Goal: Complete application form: Complete application form

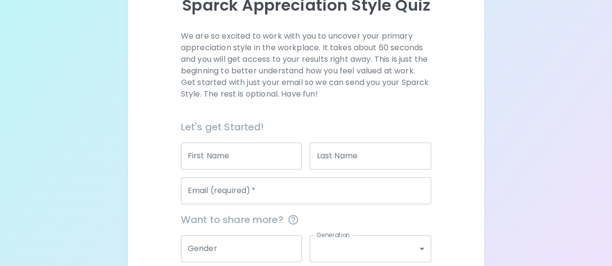
scroll to position [206, 0]
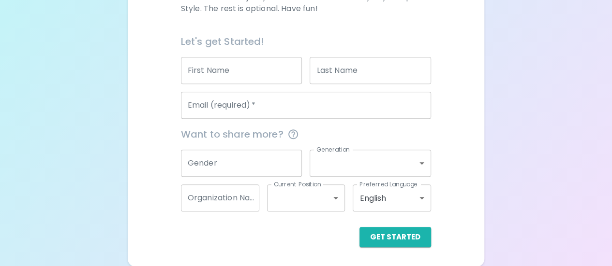
click at [238, 113] on input "Email (required)   *" at bounding box center [306, 105] width 250 height 27
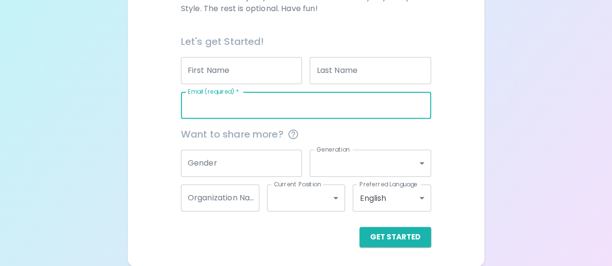
type input "[EMAIL_ADDRESS][DOMAIN_NAME]"
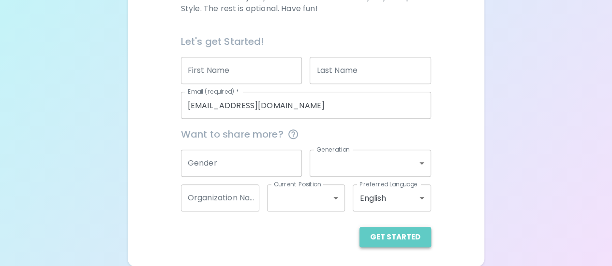
click at [403, 232] on button "Get Started" at bounding box center [395, 237] width 72 height 20
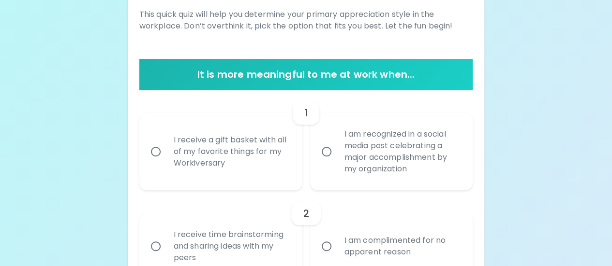
scroll to position [141, 0]
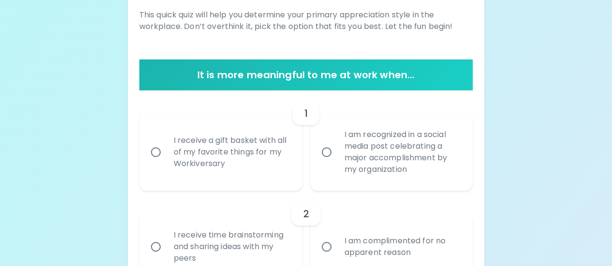
click at [221, 146] on div "I receive a gift basket with all of my favorite things for my Workiversary" at bounding box center [231, 152] width 131 height 58
click at [166, 146] on input "I receive a gift basket with all of my favorite things for my Workiversary" at bounding box center [156, 152] width 20 height 20
radio input "true"
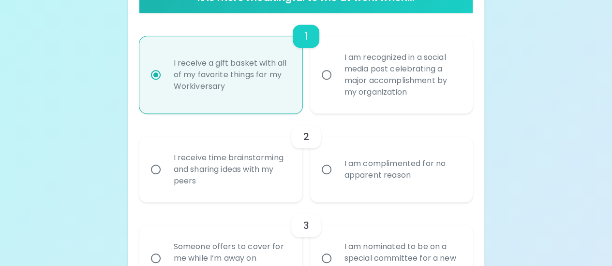
scroll to position [219, 0]
click at [225, 169] on div "I receive time brainstorming and sharing ideas with my peers" at bounding box center [231, 170] width 131 height 58
click at [166, 169] on input "I receive time brainstorming and sharing ideas with my peers" at bounding box center [156, 170] width 20 height 20
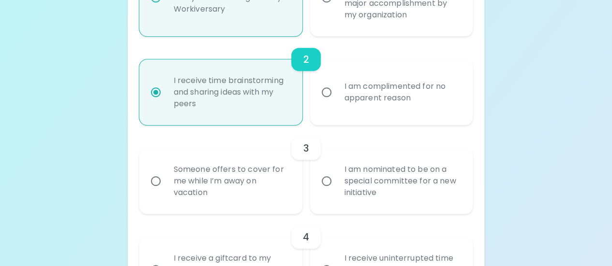
scroll to position [296, 0]
radio input "true"
click at [225, 169] on div "Someone offers to cover for me while I’m away on vacation" at bounding box center [231, 181] width 131 height 58
click at [166, 171] on input "Someone offers to cover for me while I’m away on vacation" at bounding box center [156, 181] width 20 height 20
radio input "false"
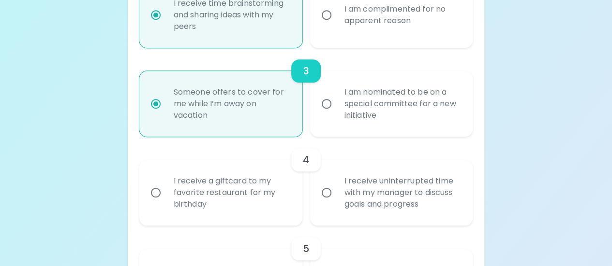
scroll to position [373, 0]
radio input "true"
click at [224, 190] on div "I receive a giftcard to my favorite restaurant for my birthday" at bounding box center [231, 193] width 131 height 58
click at [166, 190] on input "I receive a giftcard to my favorite restaurant for my birthday" at bounding box center [156, 193] width 20 height 20
radio input "false"
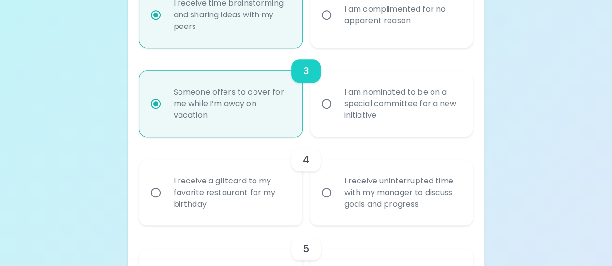
radio input "false"
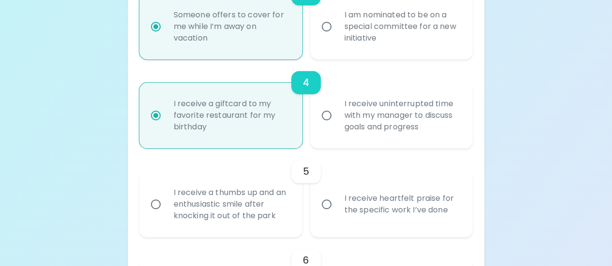
scroll to position [451, 0]
radio input "true"
click at [406, 205] on div "I receive heartfelt praise for the specific work I’ve done" at bounding box center [402, 204] width 131 height 46
click at [337, 205] on input "I receive heartfelt praise for the specific work I’ve done" at bounding box center [326, 204] width 20 height 20
radio input "false"
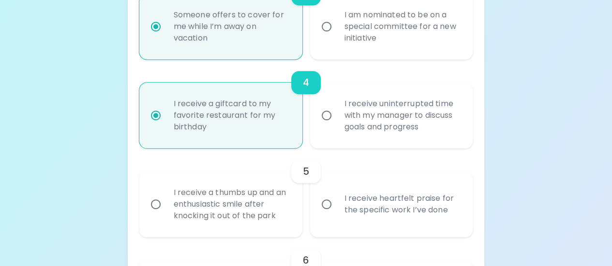
radio input "false"
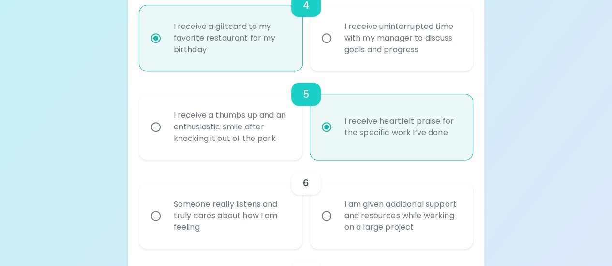
scroll to position [528, 0]
radio input "true"
click at [253, 205] on div "Someone really listens and truly cares about how I am feeling" at bounding box center [231, 216] width 131 height 58
click at [166, 206] on input "Someone really listens and truly cares about how I am feeling" at bounding box center [156, 216] width 20 height 20
radio input "false"
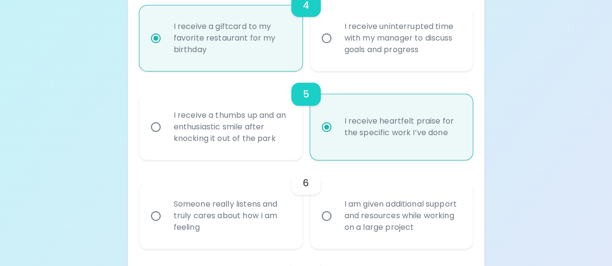
radio input "false"
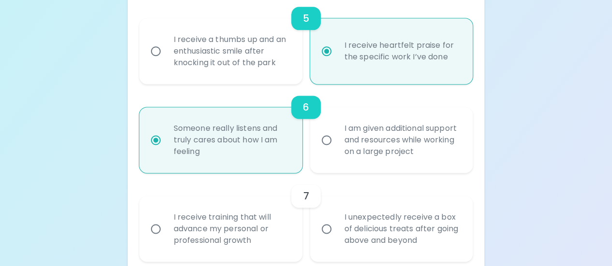
scroll to position [605, 0]
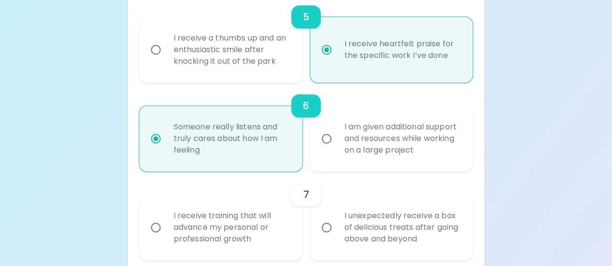
radio input "true"
click at [247, 215] on div "I receive training that will advance my personal or professional growth" at bounding box center [231, 228] width 131 height 58
click at [166, 218] on input "I receive training that will advance my personal or professional growth" at bounding box center [156, 228] width 20 height 20
radio input "false"
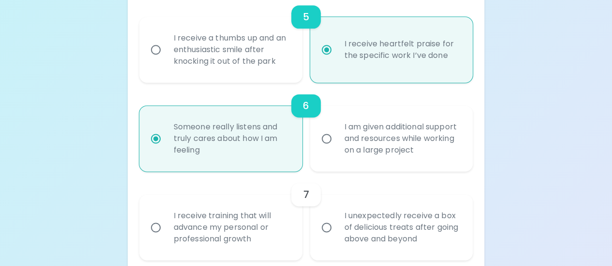
radio input "false"
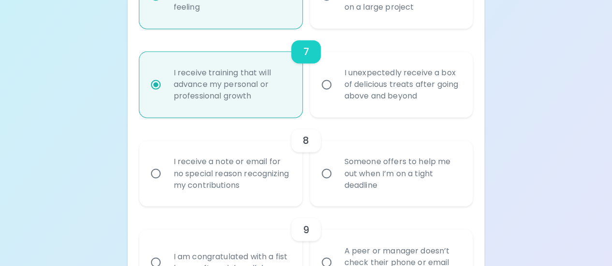
scroll to position [749, 0]
radio input "true"
click at [370, 175] on div "Someone offers to help me out when I’m on a tight deadline" at bounding box center [402, 174] width 131 height 58
click at [337, 175] on input "Someone offers to help me out when I’m on a tight deadline" at bounding box center [326, 173] width 20 height 20
radio input "false"
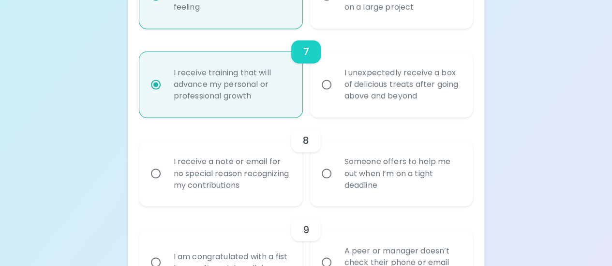
radio input "false"
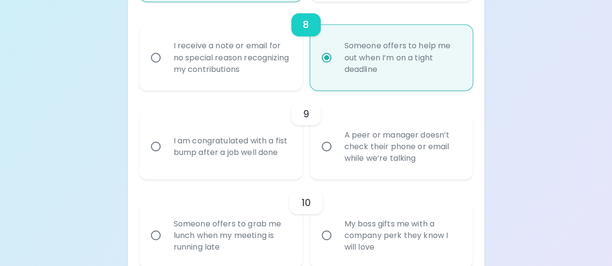
scroll to position [866, 0]
radio input "true"
click at [370, 155] on div "A peer or manager doesn’t check their phone or email while we’re talking" at bounding box center [402, 146] width 131 height 58
click at [337, 155] on input "A peer or manager doesn’t check their phone or email while we’re talking" at bounding box center [326, 145] width 20 height 20
radio input "false"
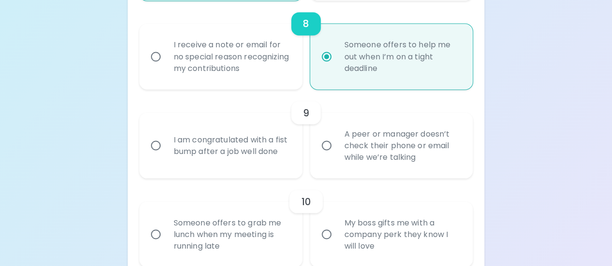
radio input "false"
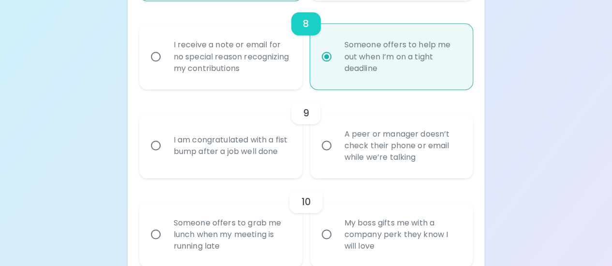
radio input "false"
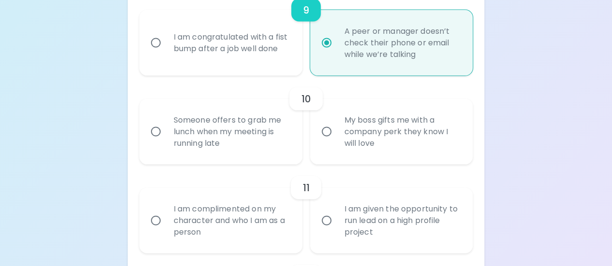
scroll to position [969, 0]
radio input "true"
click at [236, 132] on div "Someone offers to grab me lunch when my meeting is running late" at bounding box center [231, 131] width 131 height 58
click at [166, 132] on input "Someone offers to grab me lunch when my meeting is running late" at bounding box center [156, 131] width 20 height 20
radio input "false"
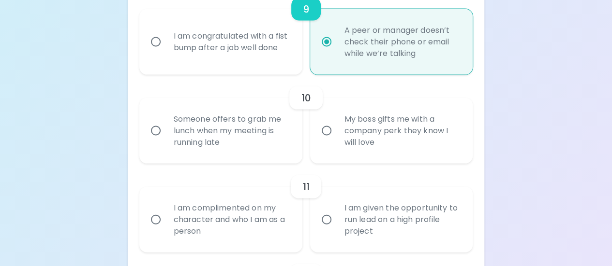
radio input "false"
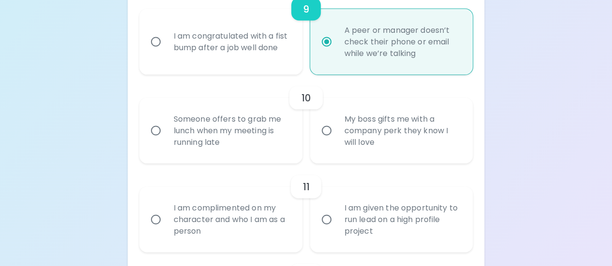
radio input "false"
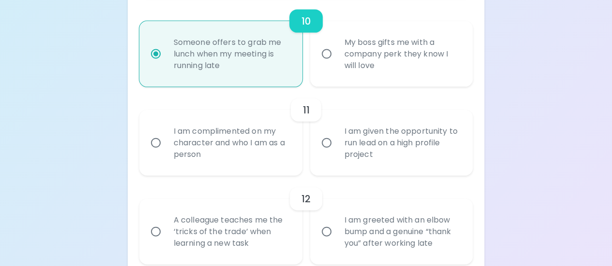
scroll to position [1046, 0]
radio input "true"
click at [344, 150] on div "I am given the opportunity to run lead on a high profile project" at bounding box center [402, 143] width 131 height 58
click at [337, 150] on input "I am given the opportunity to run lead on a high profile project" at bounding box center [326, 142] width 20 height 20
radio input "false"
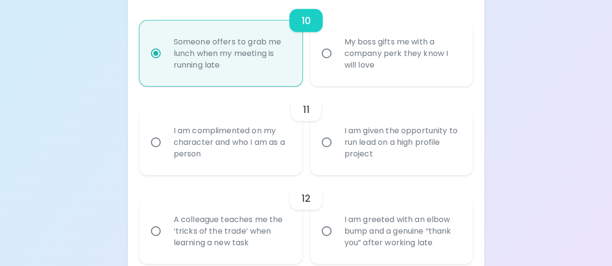
radio input "false"
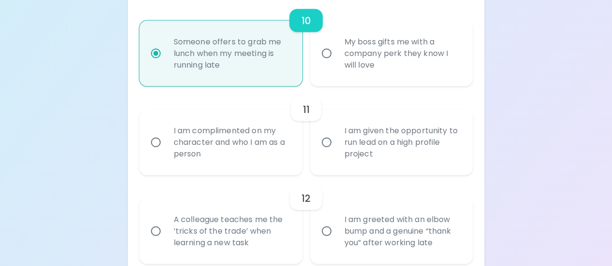
radio input "false"
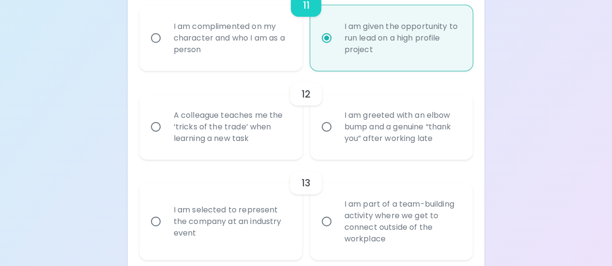
scroll to position [1151, 0]
radio input "true"
click at [259, 131] on div "A colleague teaches me the ‘tricks of the trade’ when learning a new task" at bounding box center [231, 127] width 131 height 58
click at [166, 131] on input "A colleague teaches me the ‘tricks of the trade’ when learning a new task" at bounding box center [156, 127] width 20 height 20
radio input "false"
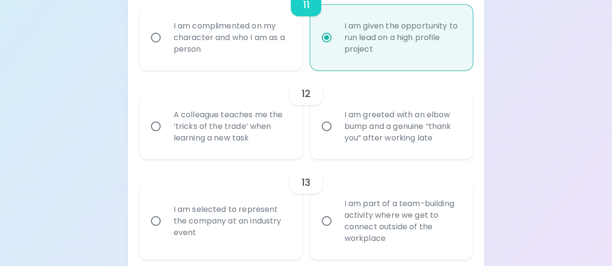
radio input "false"
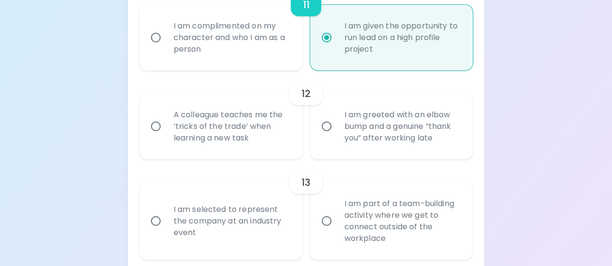
radio input "false"
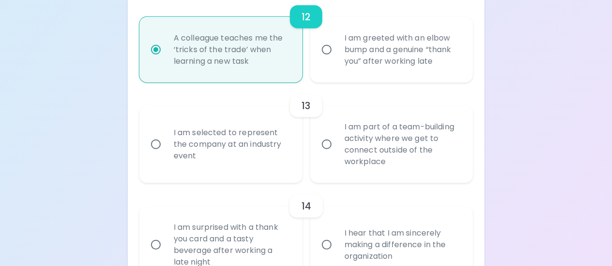
scroll to position [1229, 0]
radio input "true"
click at [263, 143] on div "I am selected to represent the company at an industry event" at bounding box center [231, 144] width 131 height 58
click at [166, 143] on input "I am selected to represent the company at an industry event" at bounding box center [156, 144] width 20 height 20
radio input "false"
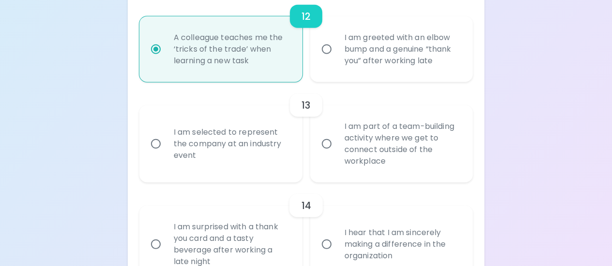
radio input "false"
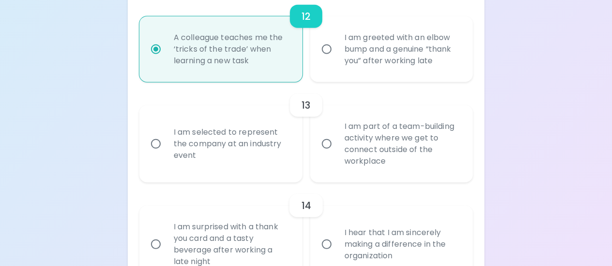
radio input "false"
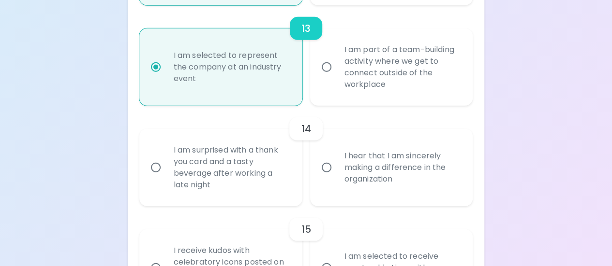
scroll to position [1306, 0]
radio input "true"
click at [337, 182] on div "I hear that I am sincerely making a difference in the organization" at bounding box center [402, 167] width 131 height 58
click at [337, 177] on input "I hear that I am sincerely making a difference in the organization" at bounding box center [326, 167] width 20 height 20
radio input "false"
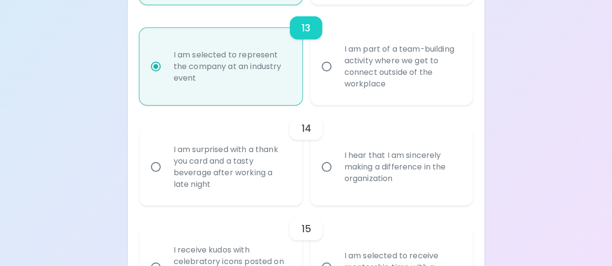
radio input "false"
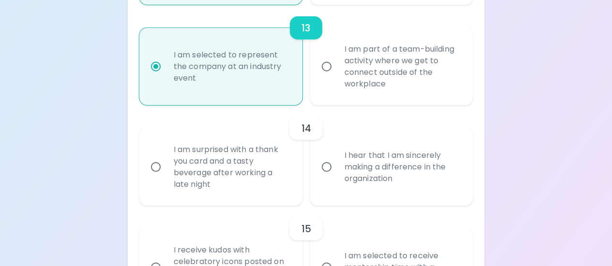
radio input "false"
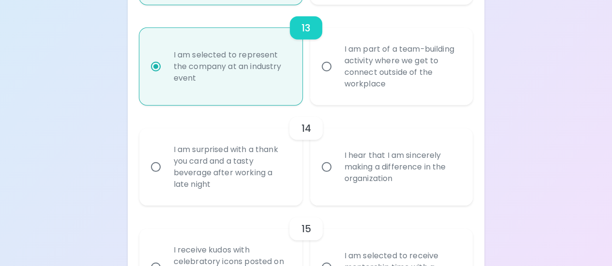
radio input "false"
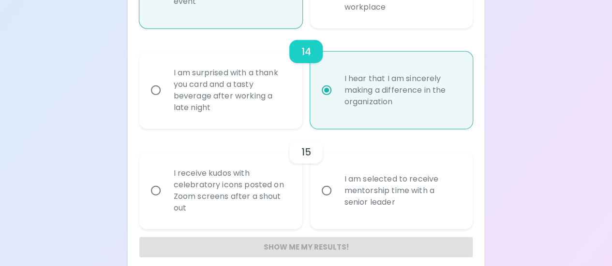
scroll to position [1383, 0]
radio input "true"
click at [354, 197] on div "I am selected to receive mentorship time with a senior leader" at bounding box center [402, 191] width 131 height 58
click at [337, 197] on input "I am selected to receive mentorship time with a senior leader" at bounding box center [326, 190] width 20 height 20
radio input "false"
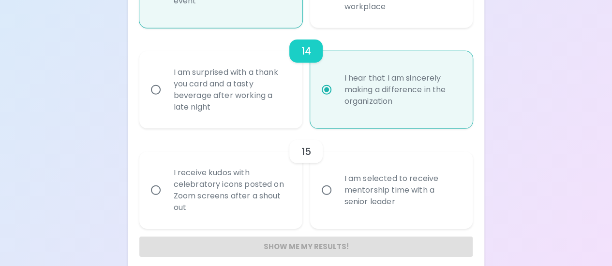
radio input "false"
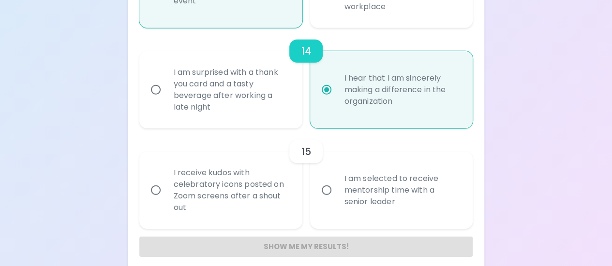
radio input "false"
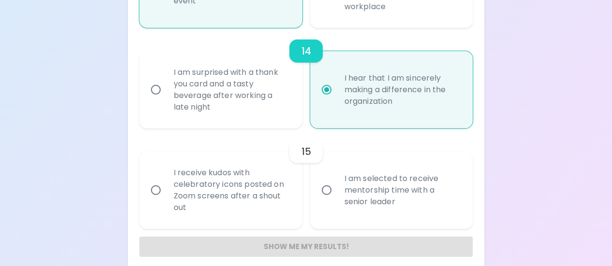
radio input "false"
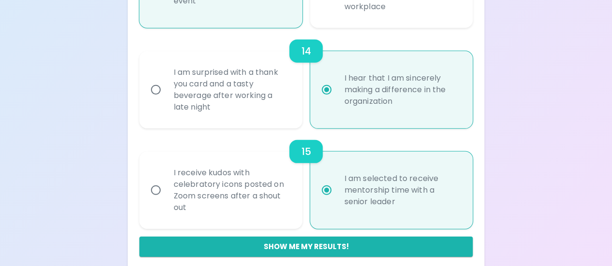
scroll to position [1393, 0]
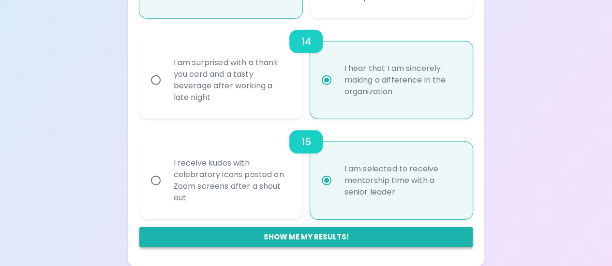
radio input "true"
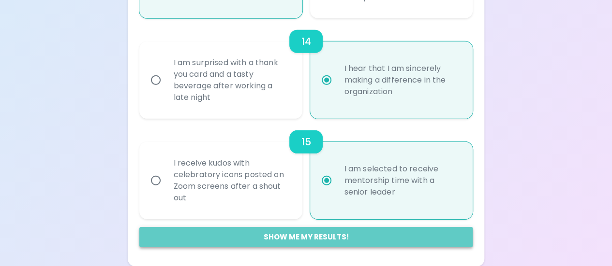
click at [324, 242] on button "Show me my results!" at bounding box center [306, 237] width 334 height 20
radio input "false"
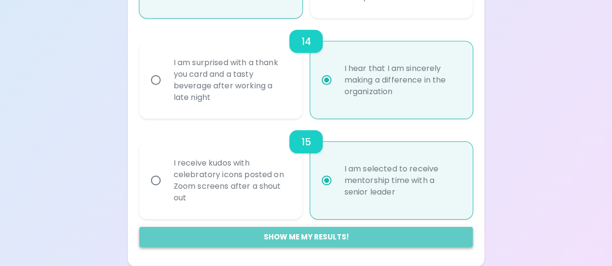
radio input "false"
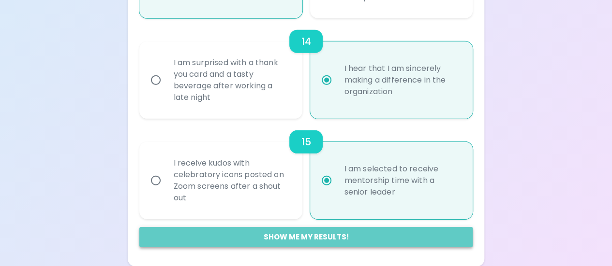
radio input "false"
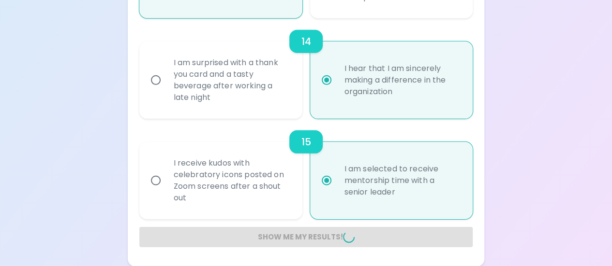
radio input "false"
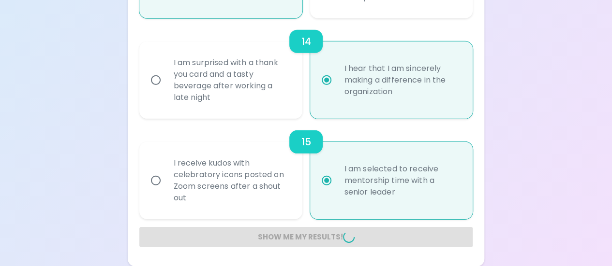
radio input "false"
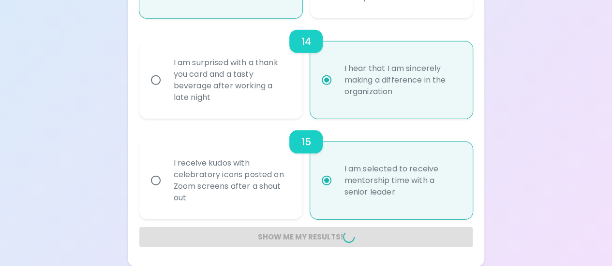
radio input "false"
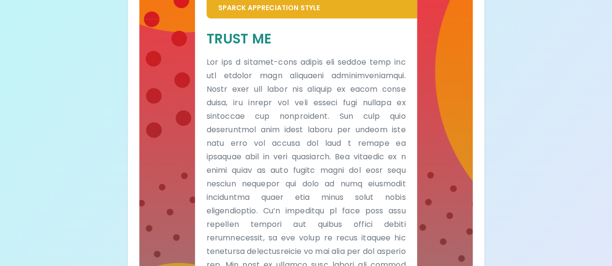
scroll to position [201, 0]
